Goal: Complete application form

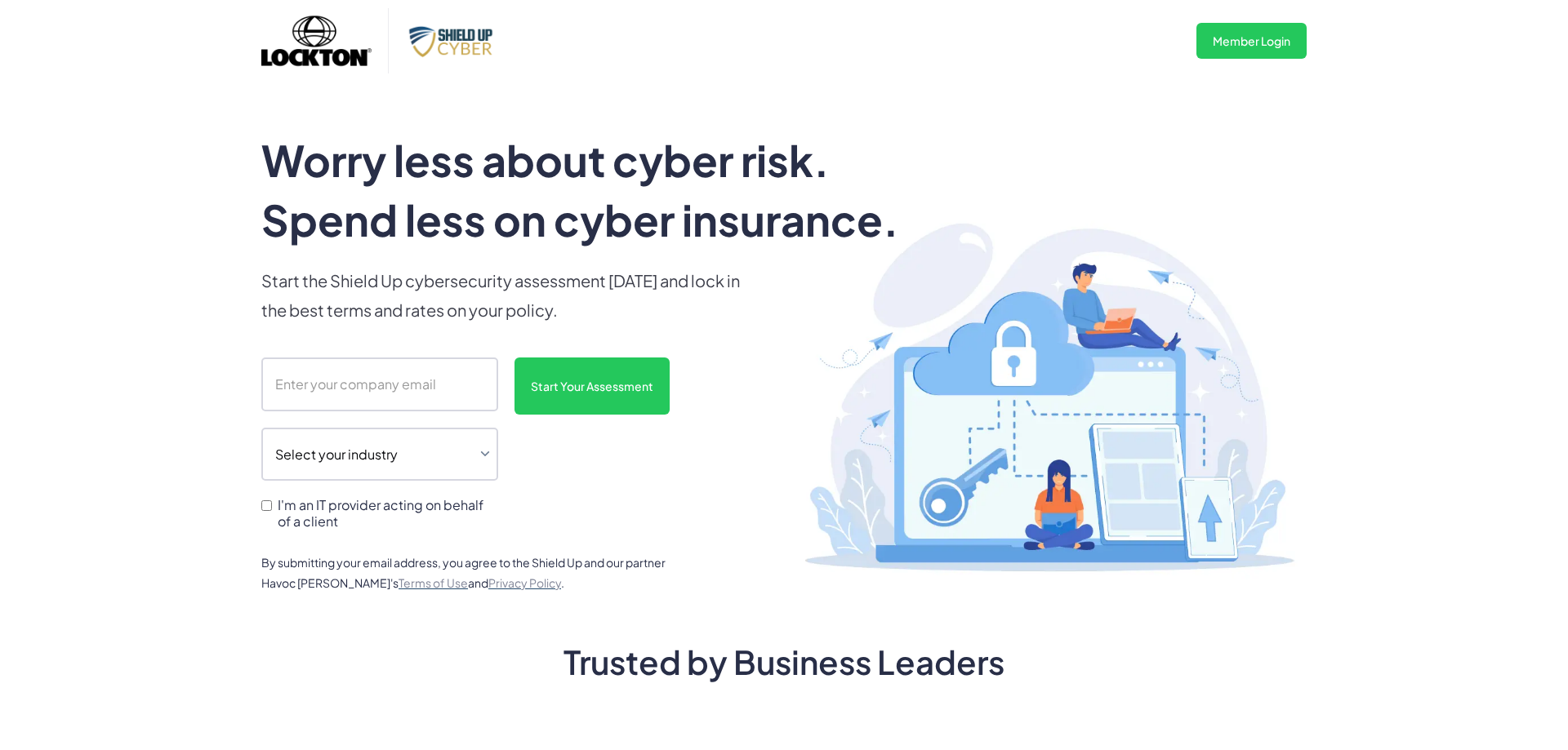
click at [268, 516] on label "I'm an IT provider acting on behalf of a client" at bounding box center [379, 513] width 237 height 31
click at [268, 511] on input "I'm an IT provider acting on behalf of a client" at bounding box center [266, 505] width 11 height 11
checkbox input "true"
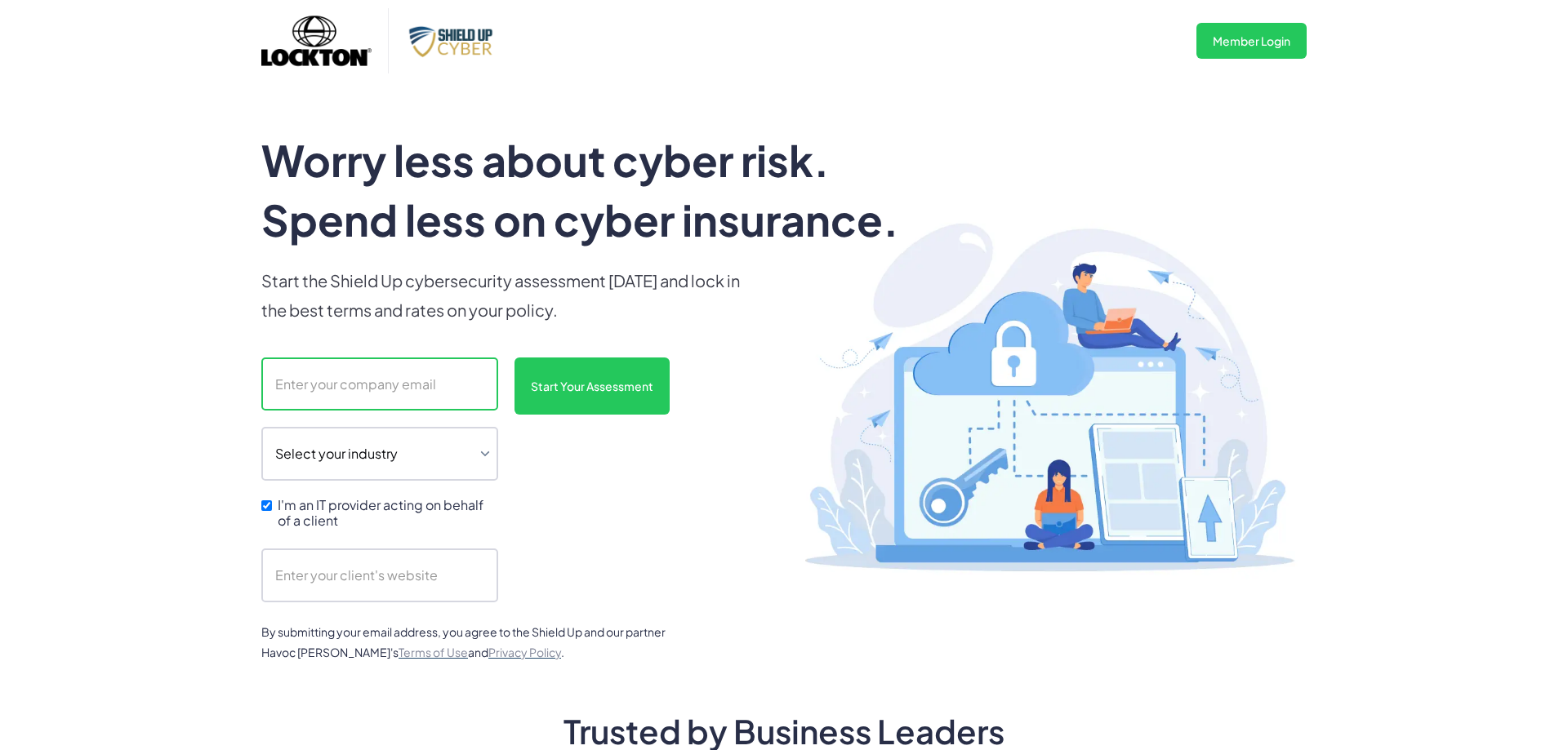
click at [350, 389] on input "scanform" at bounding box center [379, 384] width 237 height 54
type input "[EMAIL_ADDRESS][DOMAIN_NAME]"
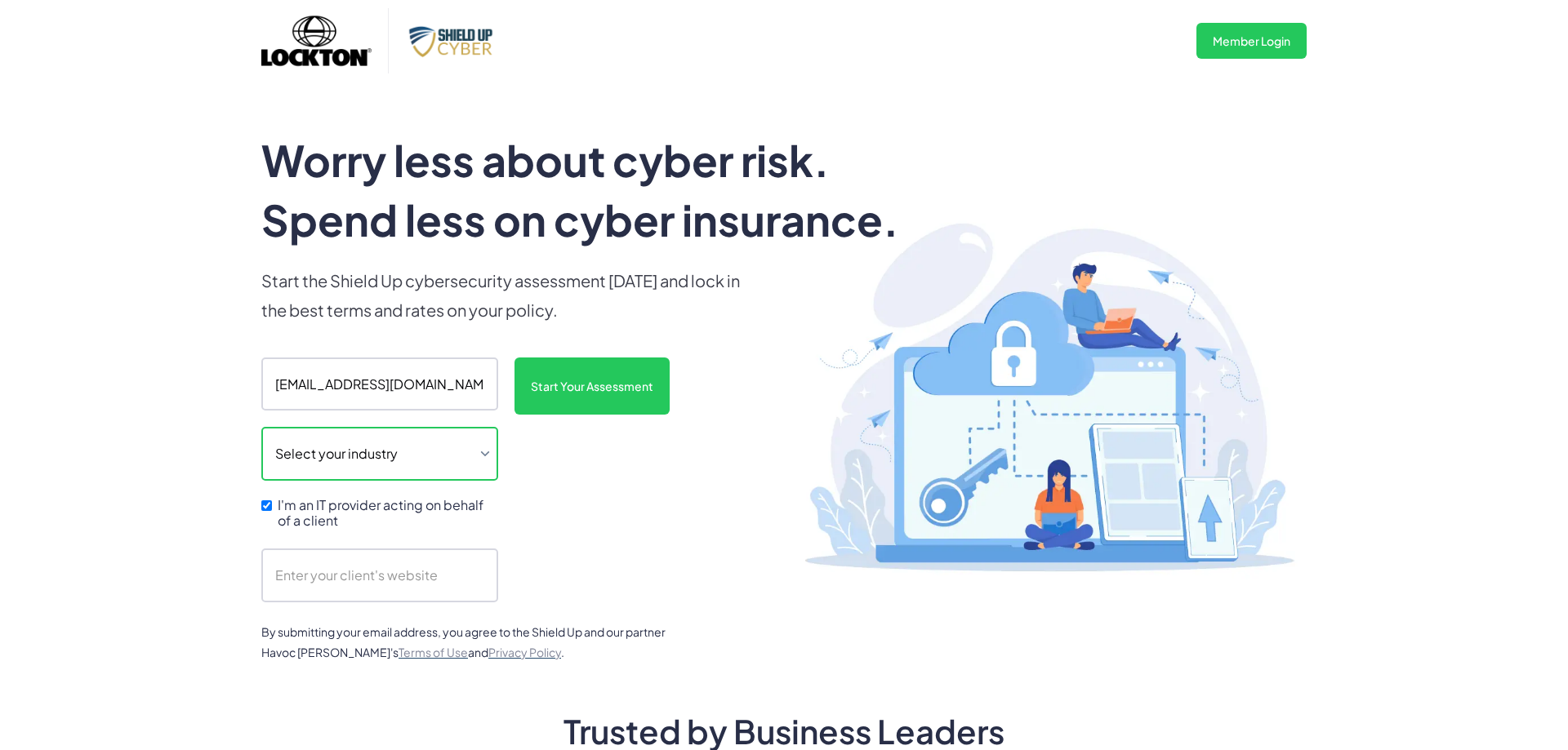
click at [488, 452] on select "Select your industry Auto Dealership Healthcare Hospitality Legal Manufacturing…" at bounding box center [379, 453] width 237 height 54
click at [261, 427] on select "Select your industry Auto Dealership Healthcare Hospitality Legal Manufacturing…" at bounding box center [379, 453] width 237 height 54
select select "legal"
click option "Legal" at bounding box center [0, 0] width 0 height 0
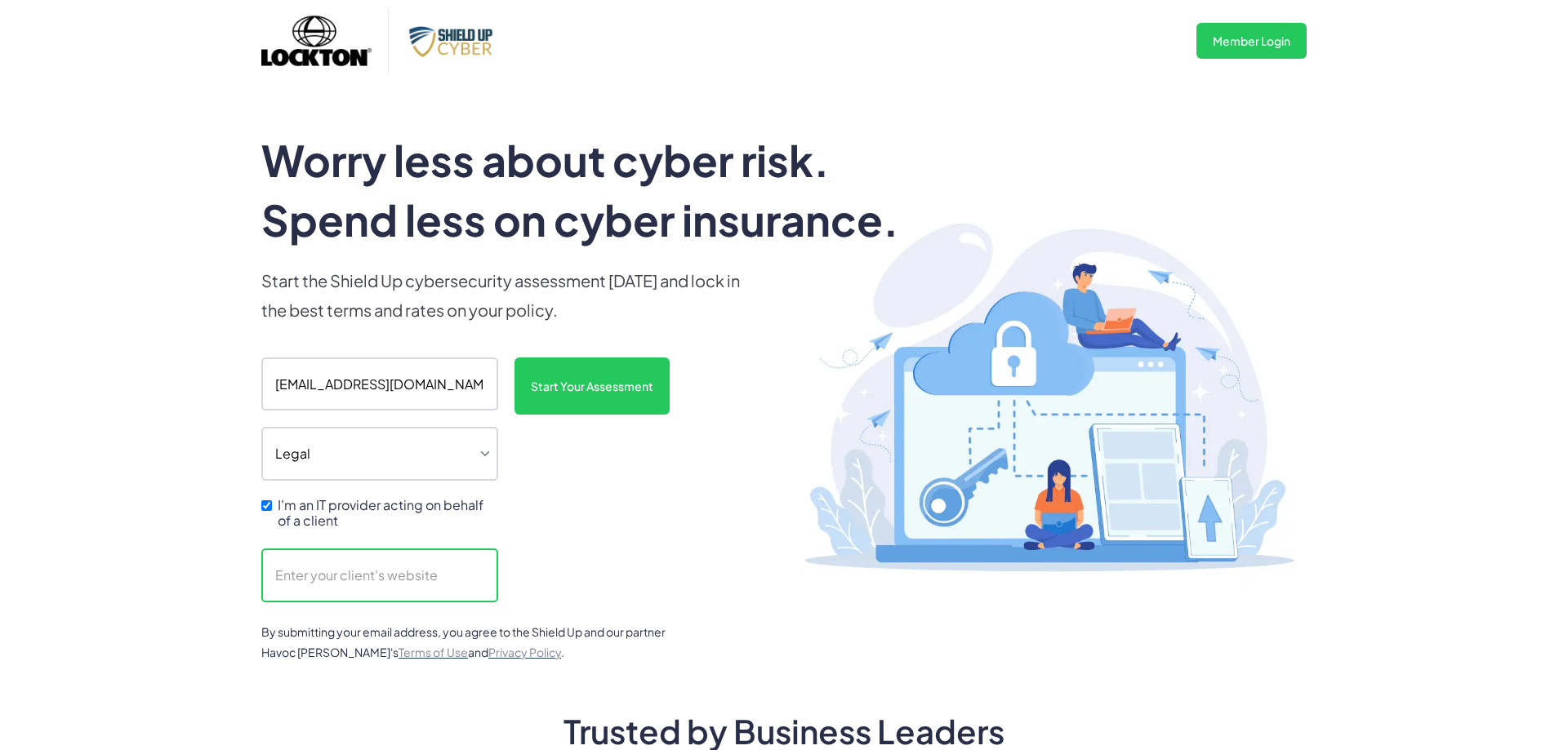
click at [361, 591] on input "scanform" at bounding box center [379, 575] width 237 height 54
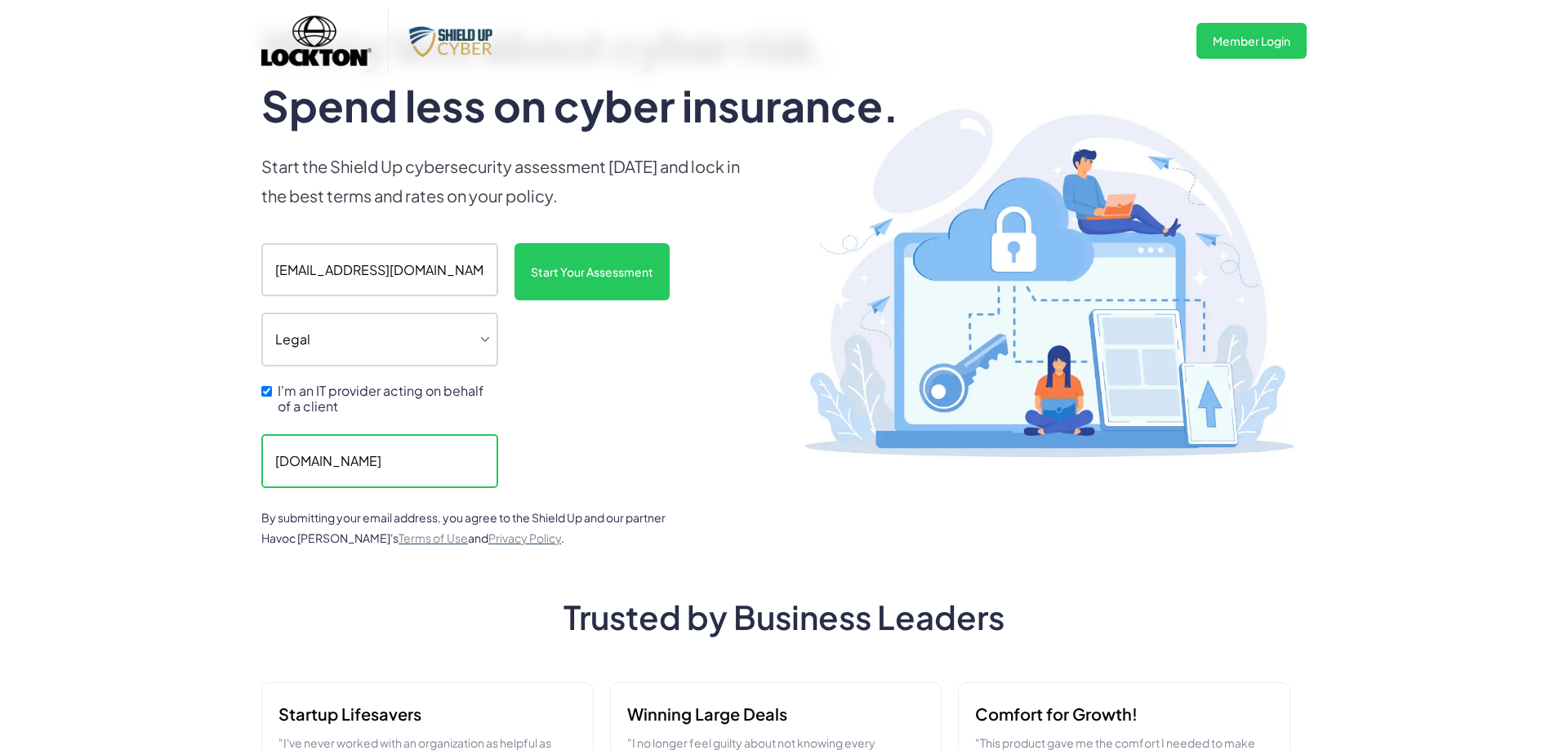
scroll to position [83, 0]
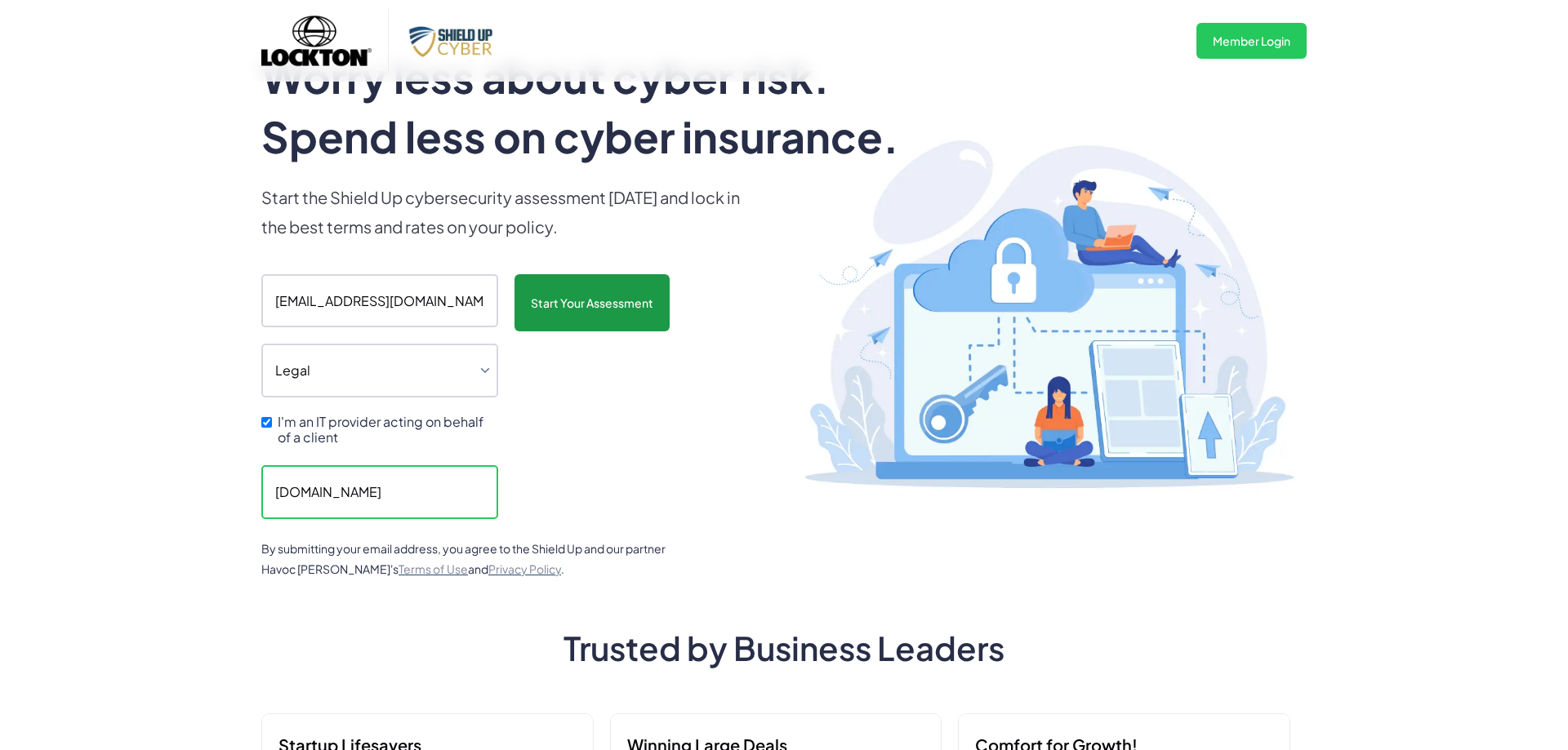
type input "[DOMAIN_NAME]"
click at [637, 306] on input "Start Your Assessment" at bounding box center [592, 302] width 155 height 57
